Goal: Find contact information: Find contact information

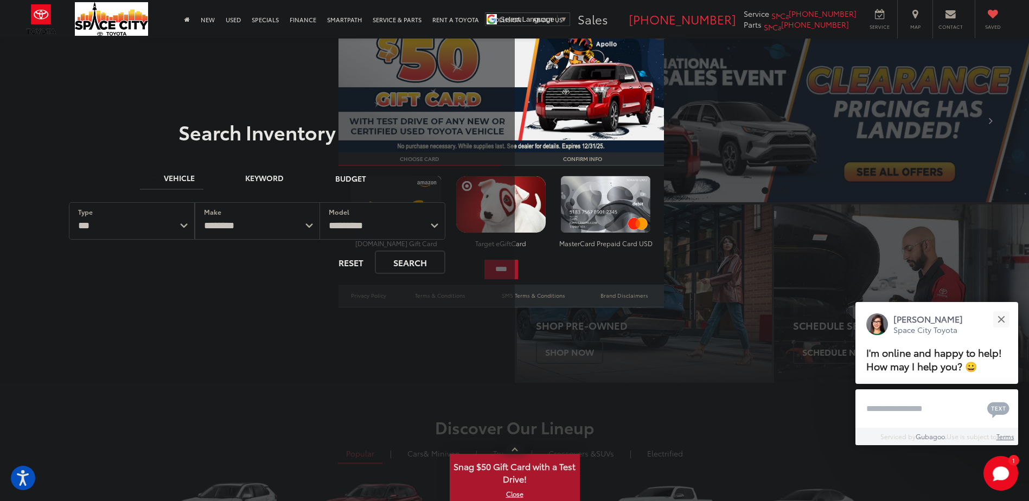
click at [330, 354] on div "**********" at bounding box center [257, 252] width 515 height 262
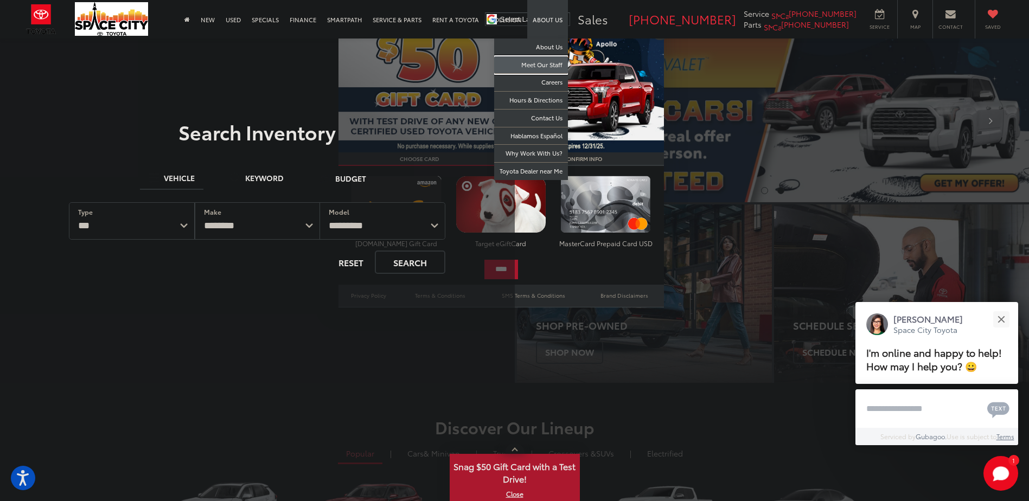
click at [554, 62] on link "Meet Our Staff" at bounding box center [531, 65] width 74 height 18
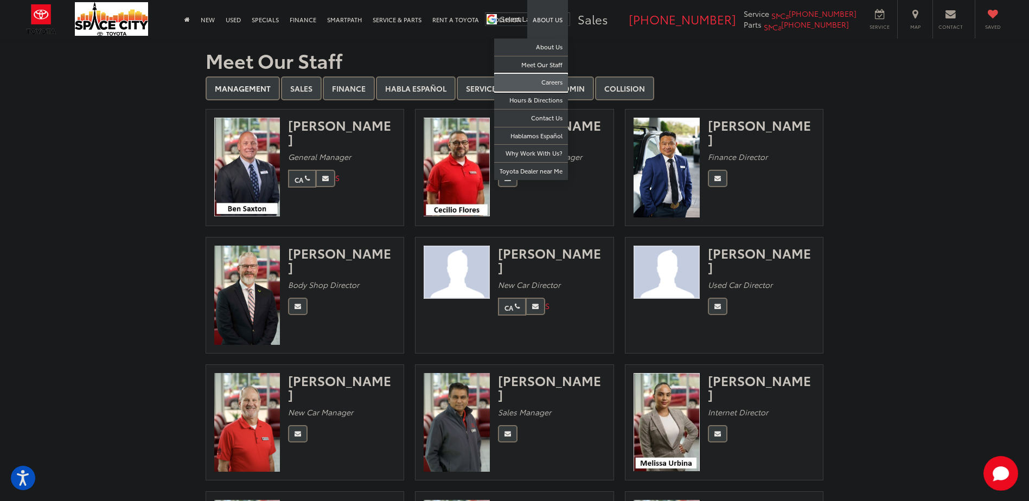
click at [551, 80] on link "Careers" at bounding box center [531, 83] width 74 height 18
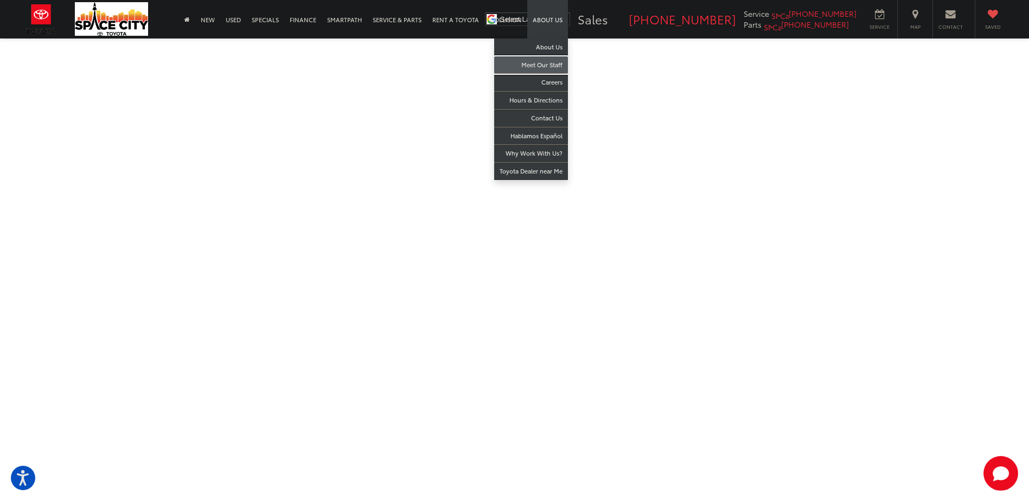
click at [553, 62] on link "Meet Our Staff" at bounding box center [531, 65] width 74 height 18
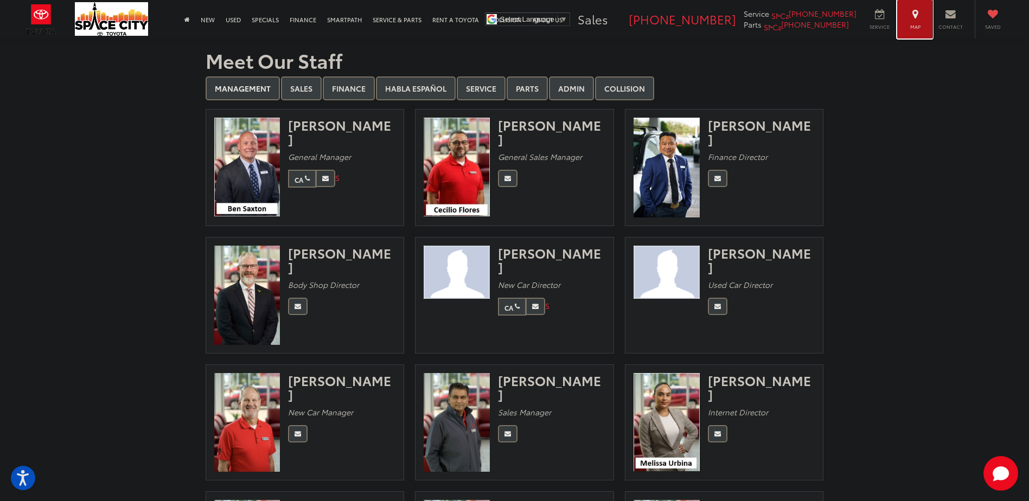
click at [917, 23] on span "Map" at bounding box center [916, 26] width 24 height 7
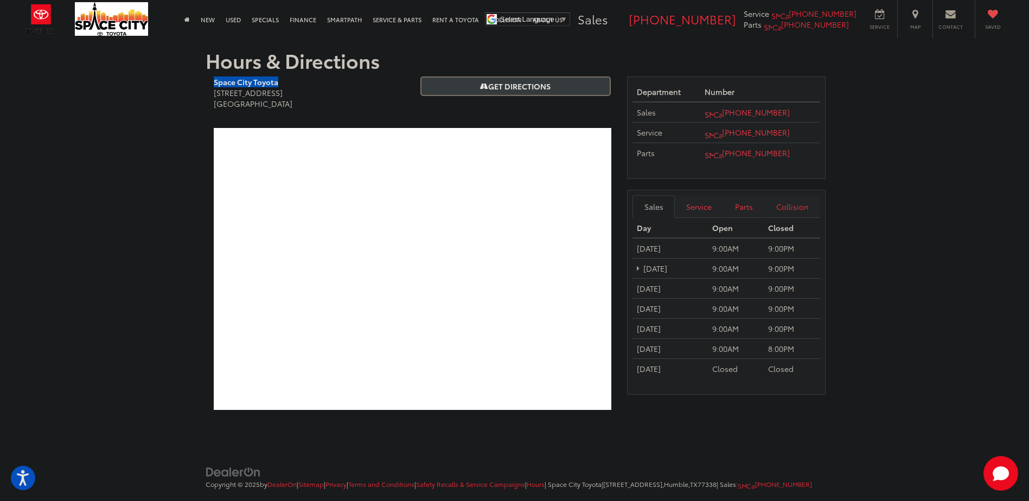
drag, startPoint x: 203, startPoint y: 82, endPoint x: 282, endPoint y: 81, distance: 79.2
click at [282, 81] on div "Hours & Directions Space City Toyota 19011 Highway 59 North Humble, TX 77338 Ge…" at bounding box center [515, 230] width 635 height 382
copy b "Space City Toyota"
drag, startPoint x: 801, startPoint y: 109, endPoint x: 735, endPoint y: 113, distance: 66.3
click at [735, 113] on td "[PHONE_NUMBER]" at bounding box center [761, 112] width 120 height 21
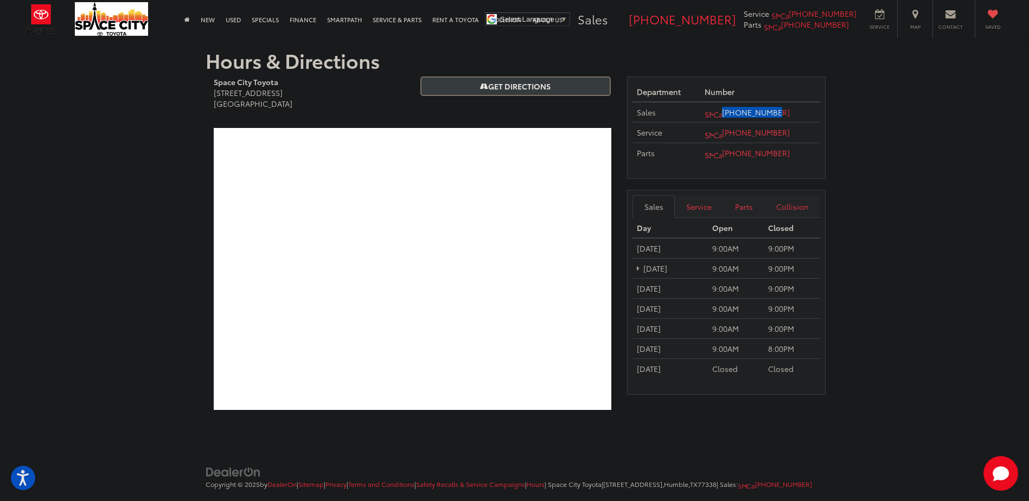
copy link "[PHONE_NUMBER]"
drag, startPoint x: 211, startPoint y: 95, endPoint x: 294, endPoint y: 103, distance: 82.8
click at [294, 103] on div "Space City Toyota 19011 Highway 59 North Humble, TX 77338" at bounding box center [309, 98] width 207 height 43
copy address "19011 Highway 59 North Humble, TX 77338"
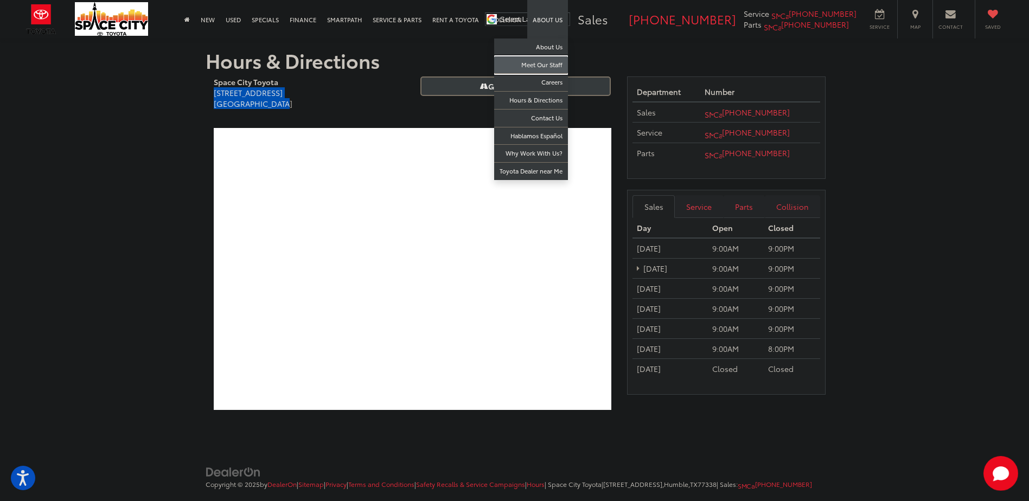
click at [548, 65] on link "Meet Our Staff" at bounding box center [531, 65] width 74 height 18
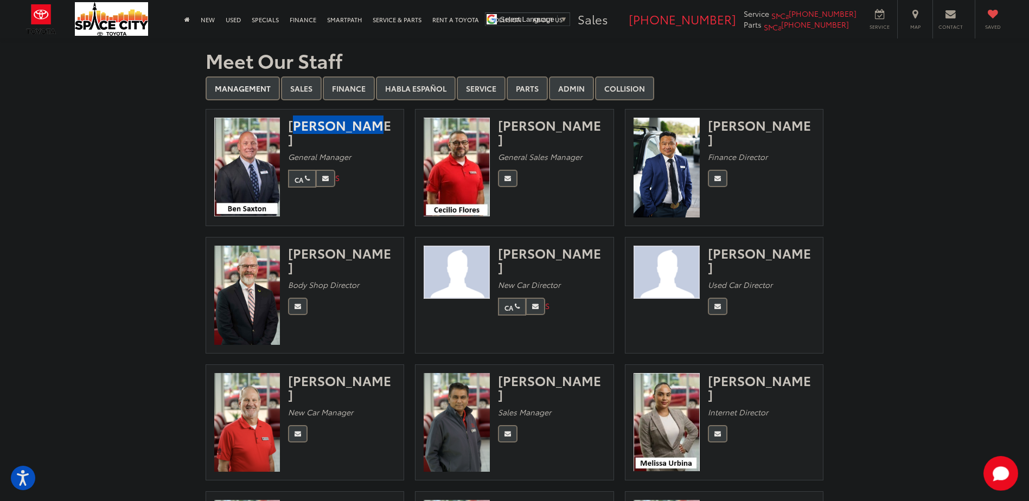
drag, startPoint x: 288, startPoint y: 128, endPoint x: 365, endPoint y: 128, distance: 77.1
click at [365, 128] on div "[PERSON_NAME]" at bounding box center [341, 132] width 107 height 29
copy div "[PERSON_NAME]"
drag, startPoint x: 709, startPoint y: 123, endPoint x: 779, endPoint y: 122, distance: 70.0
click at [779, 122] on div "[PERSON_NAME]" at bounding box center [761, 132] width 107 height 29
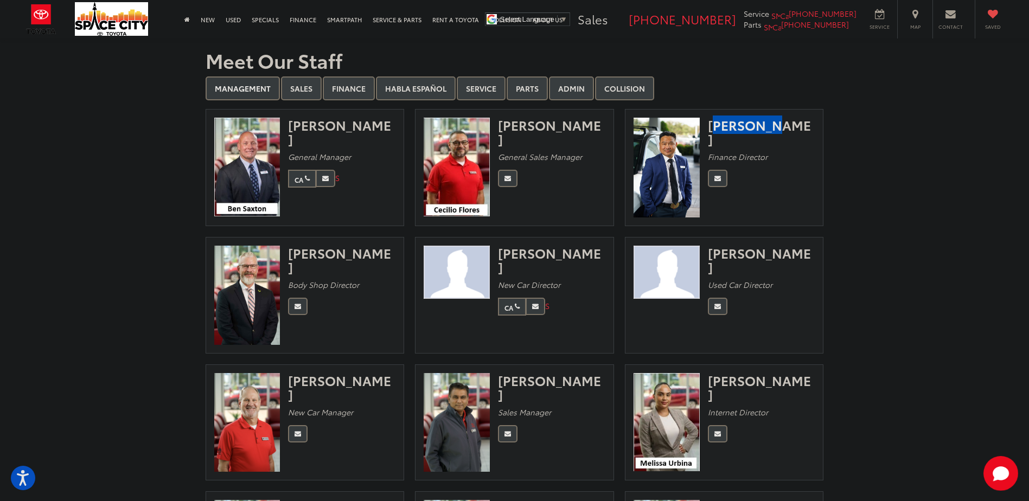
copy div "[PERSON_NAME]"
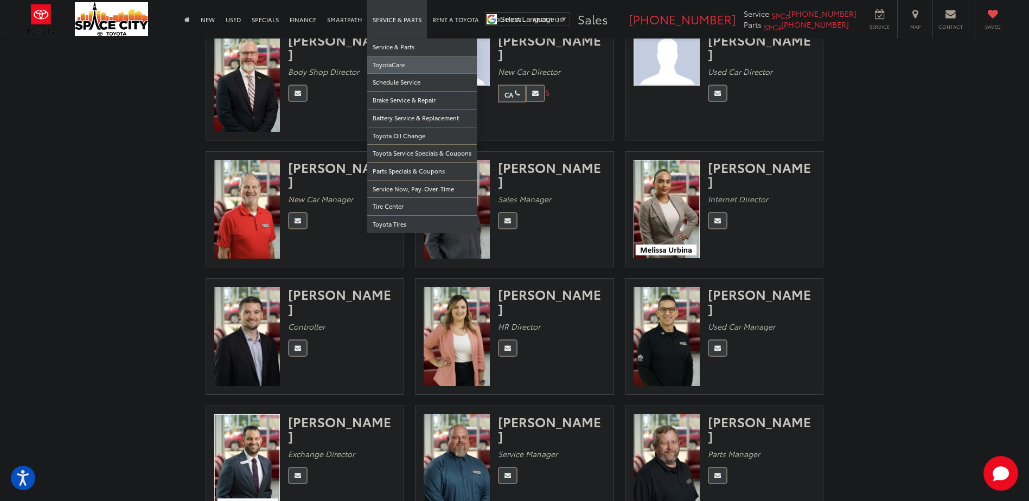
scroll to position [217, 0]
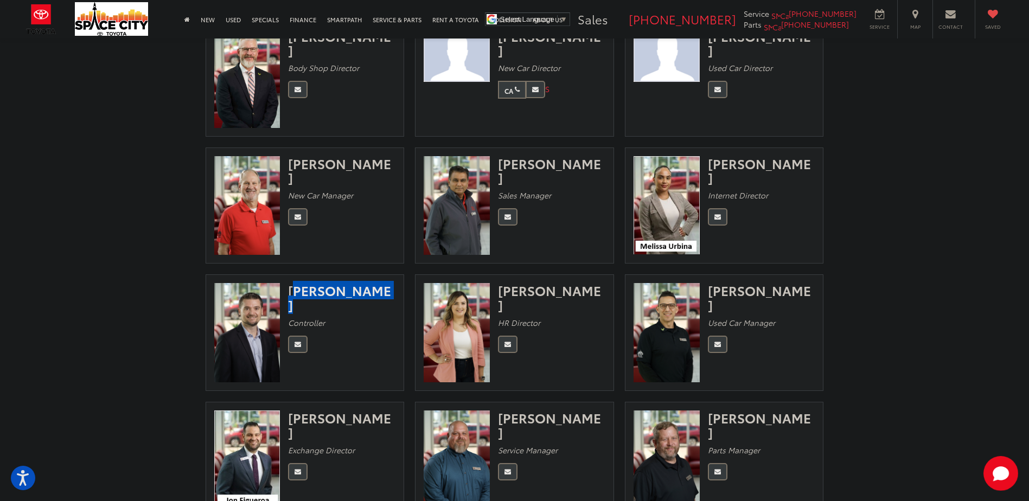
drag, startPoint x: 289, startPoint y: 291, endPoint x: 360, endPoint y: 291, distance: 71.1
click at [360, 291] on div "[PERSON_NAME]" at bounding box center [341, 297] width 107 height 29
copy div "[PERSON_NAME]"
click at [686, 21] on span "[PHONE_NUMBER]" at bounding box center [682, 18] width 107 height 17
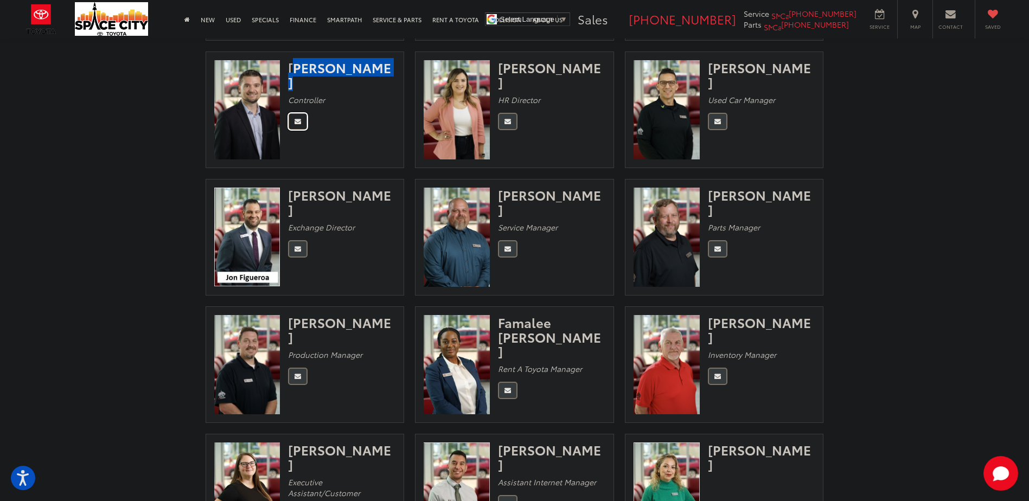
scroll to position [434, 0]
